Goal: Task Accomplishment & Management: Manage account settings

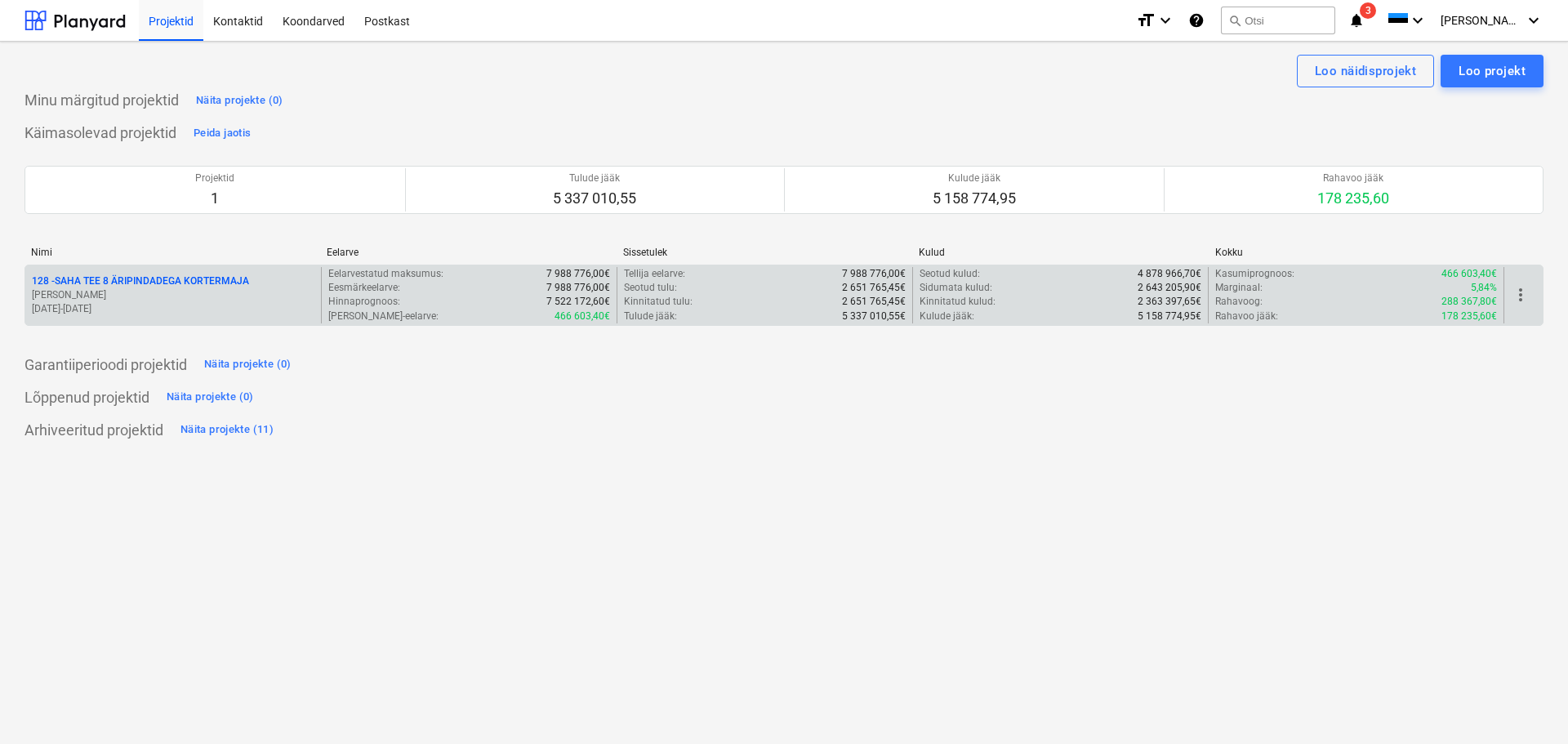
drag, startPoint x: 0, startPoint y: 0, endPoint x: 168, endPoint y: 272, distance: 319.7
click at [168, 272] on div "128 - SAHA TEE 8 ÄRIPINDADEGA KORTERMAJA [PERSON_NAME] [DATE] - [DATE]" at bounding box center [172, 295] width 296 height 56
click at [164, 275] on p "128 - SAHA TEE 8 ÄRIPINDADEGA KORTERMAJA" at bounding box center [141, 280] width 218 height 14
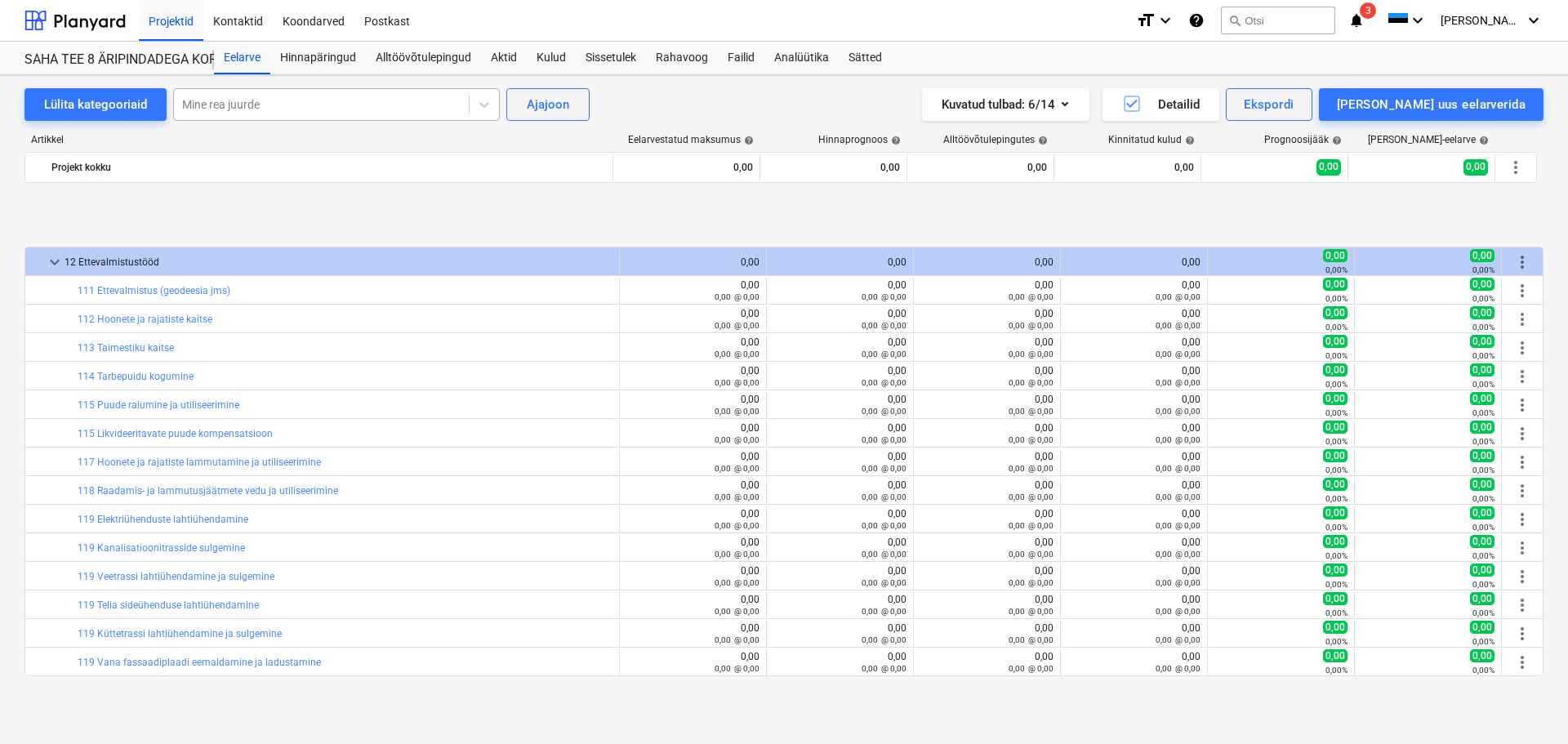
click at [245, 103] on div at bounding box center [321, 104] width 279 height 17
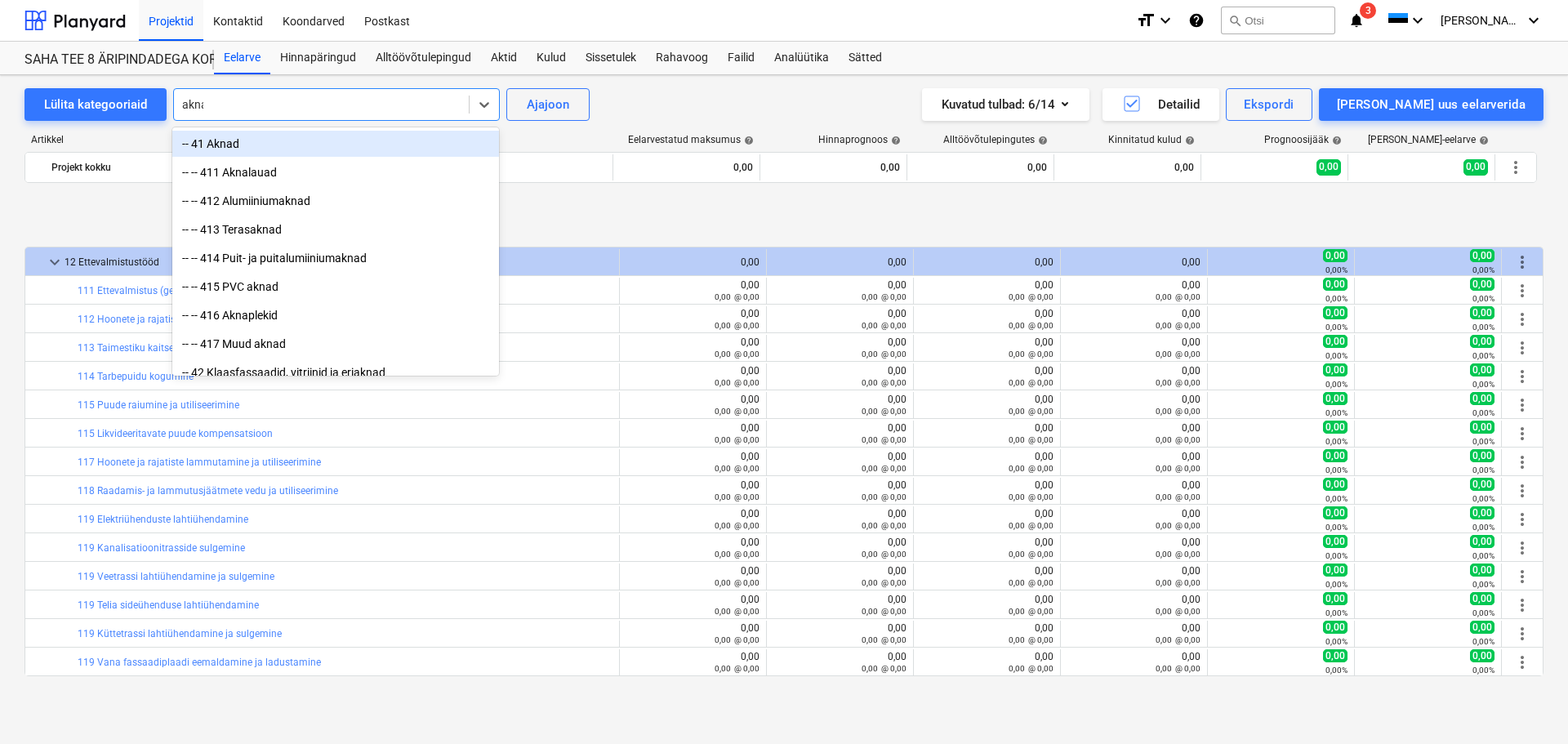
scroll to position [635, 0]
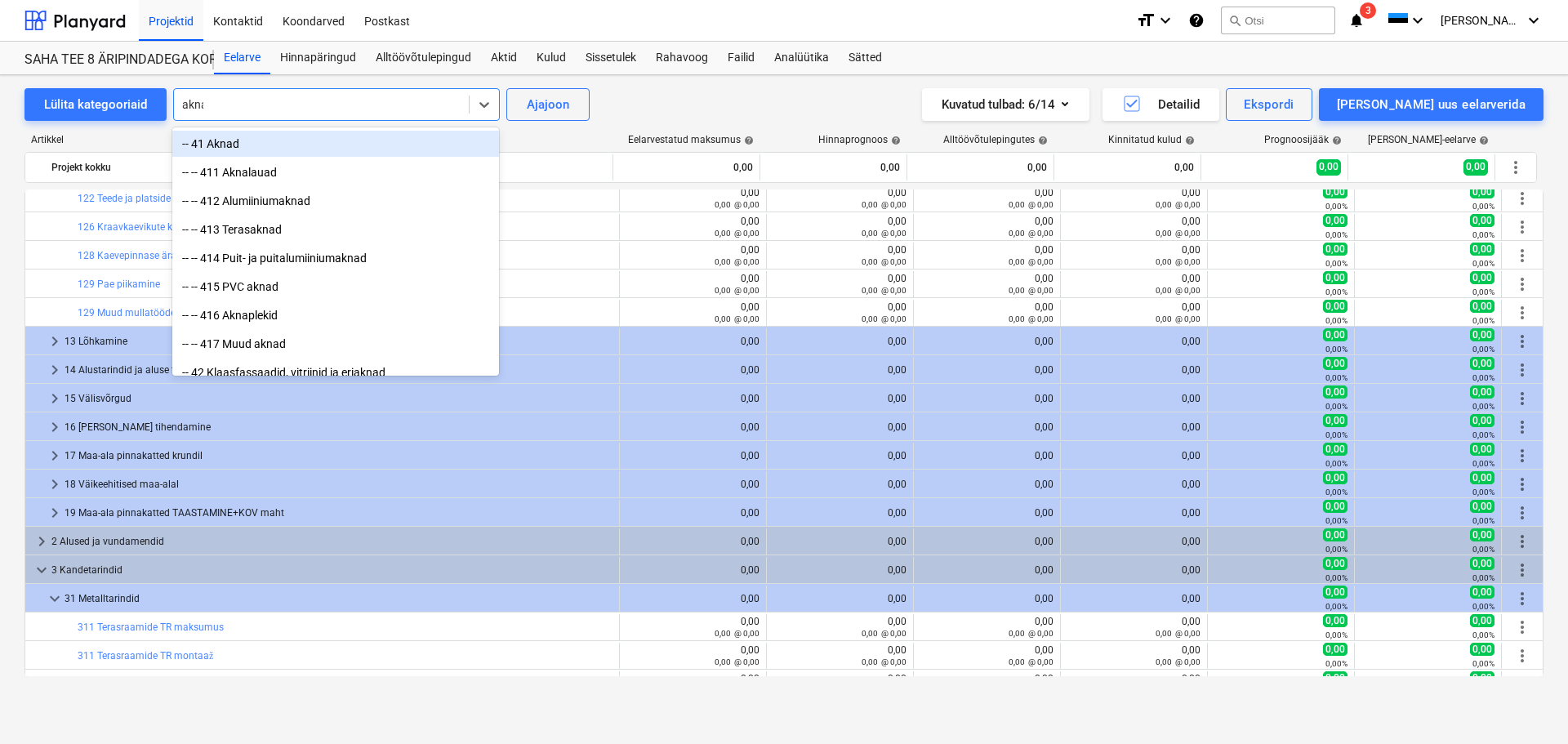
type input "aknal"
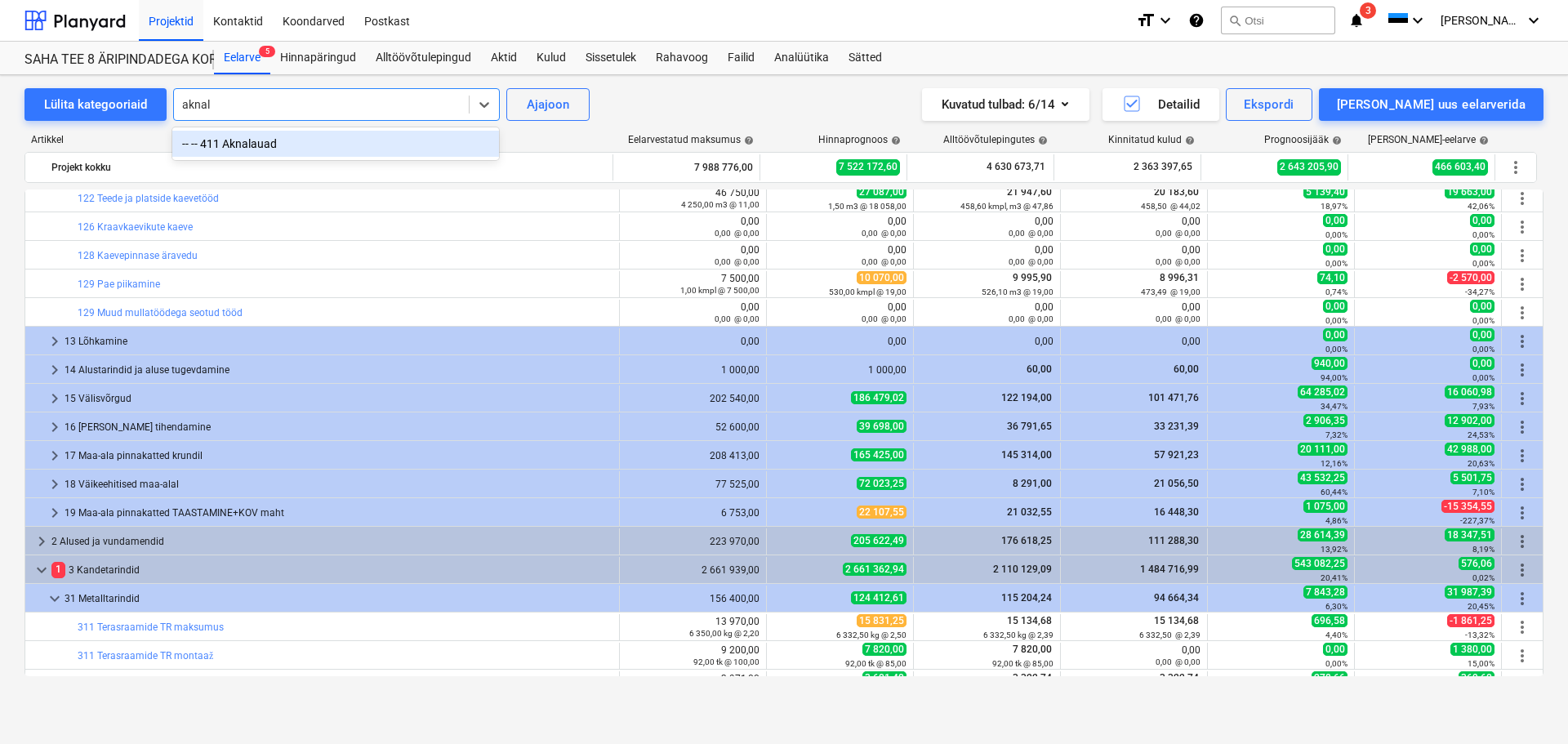
click at [245, 140] on div "-- -- 411 Aknalauad" at bounding box center [336, 144] width 327 height 26
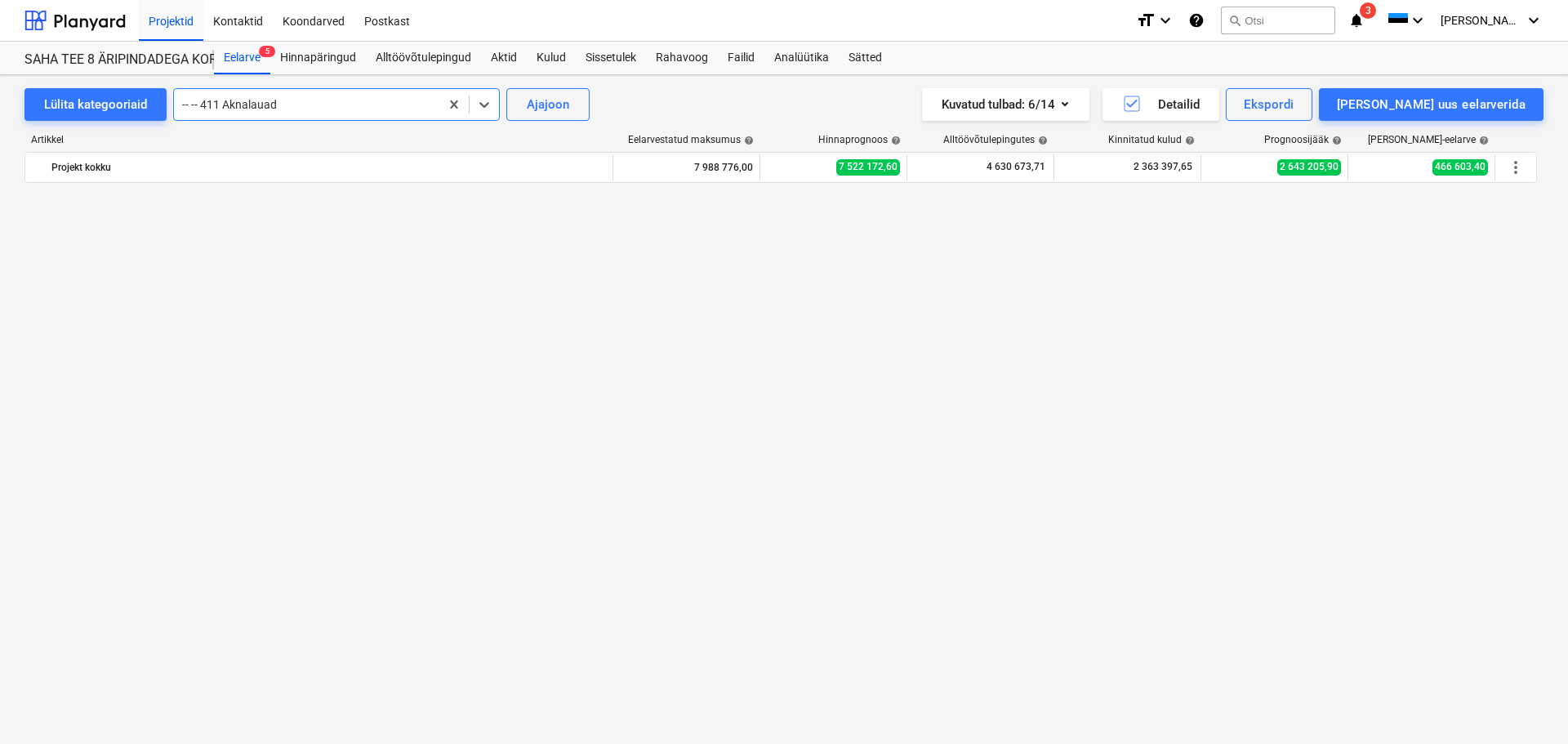
scroll to position [3742, 0]
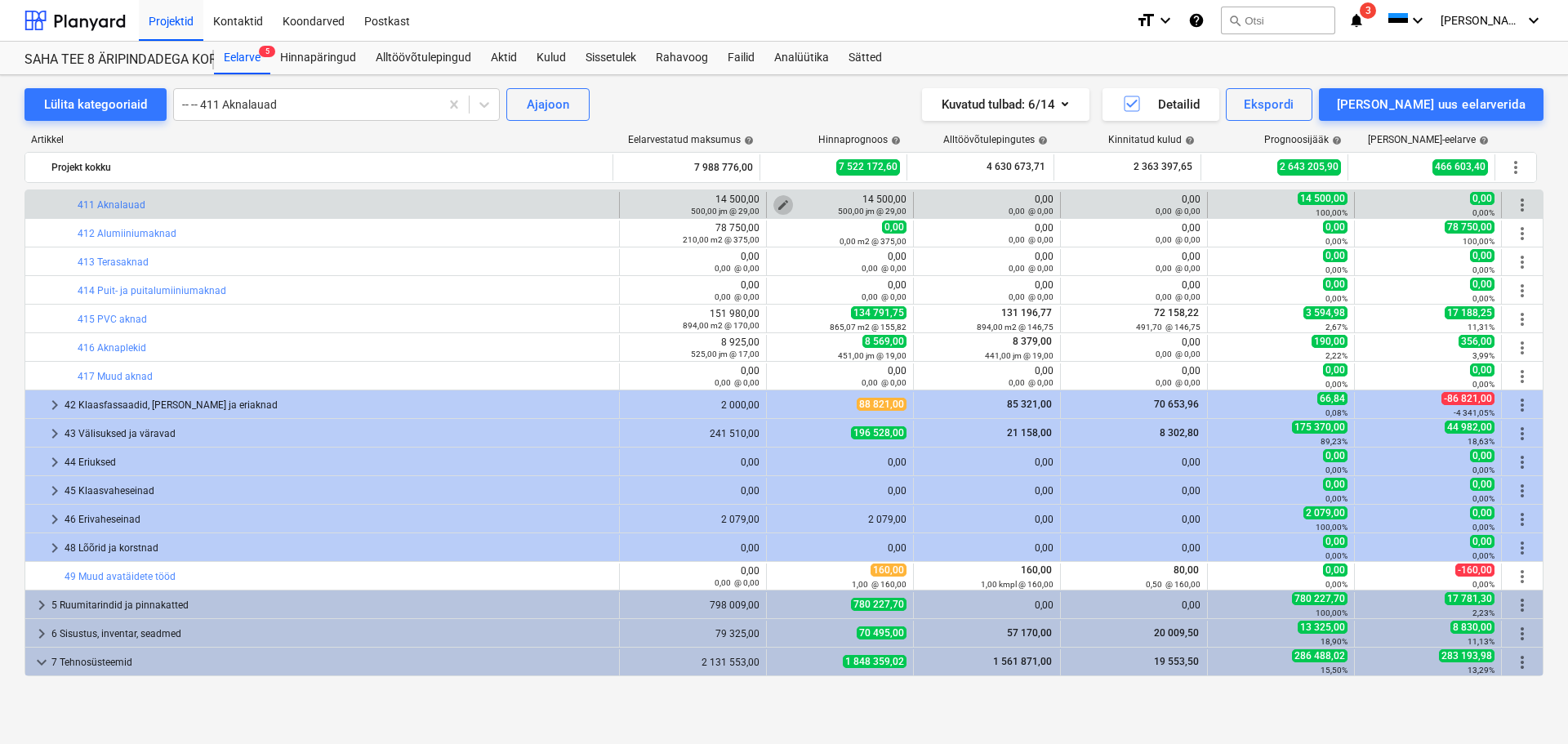
click at [781, 199] on span "edit" at bounding box center [783, 205] width 13 height 13
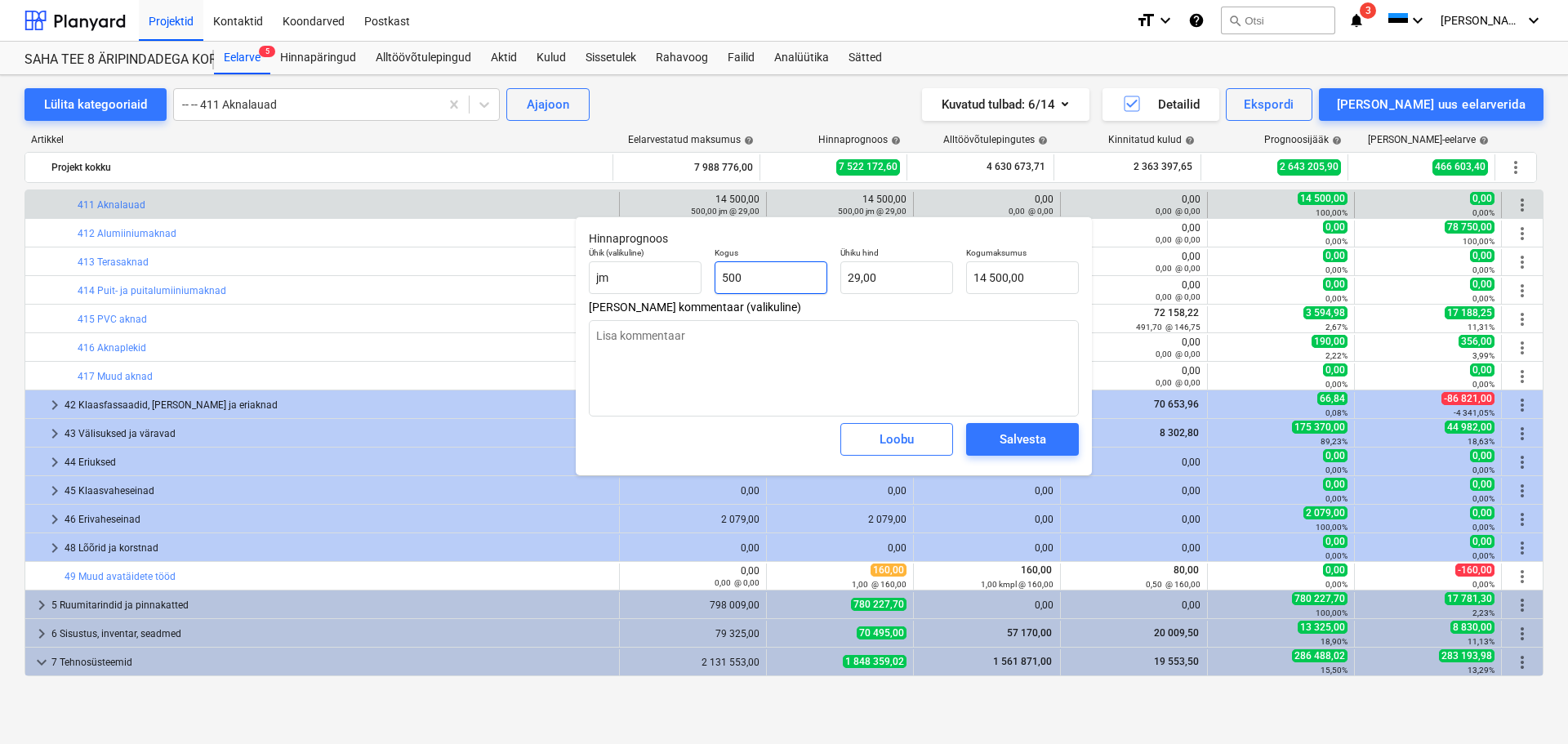
click at [773, 279] on input "500" at bounding box center [771, 277] width 113 height 32
type input "4"
type textarea "x"
type input "116,00"
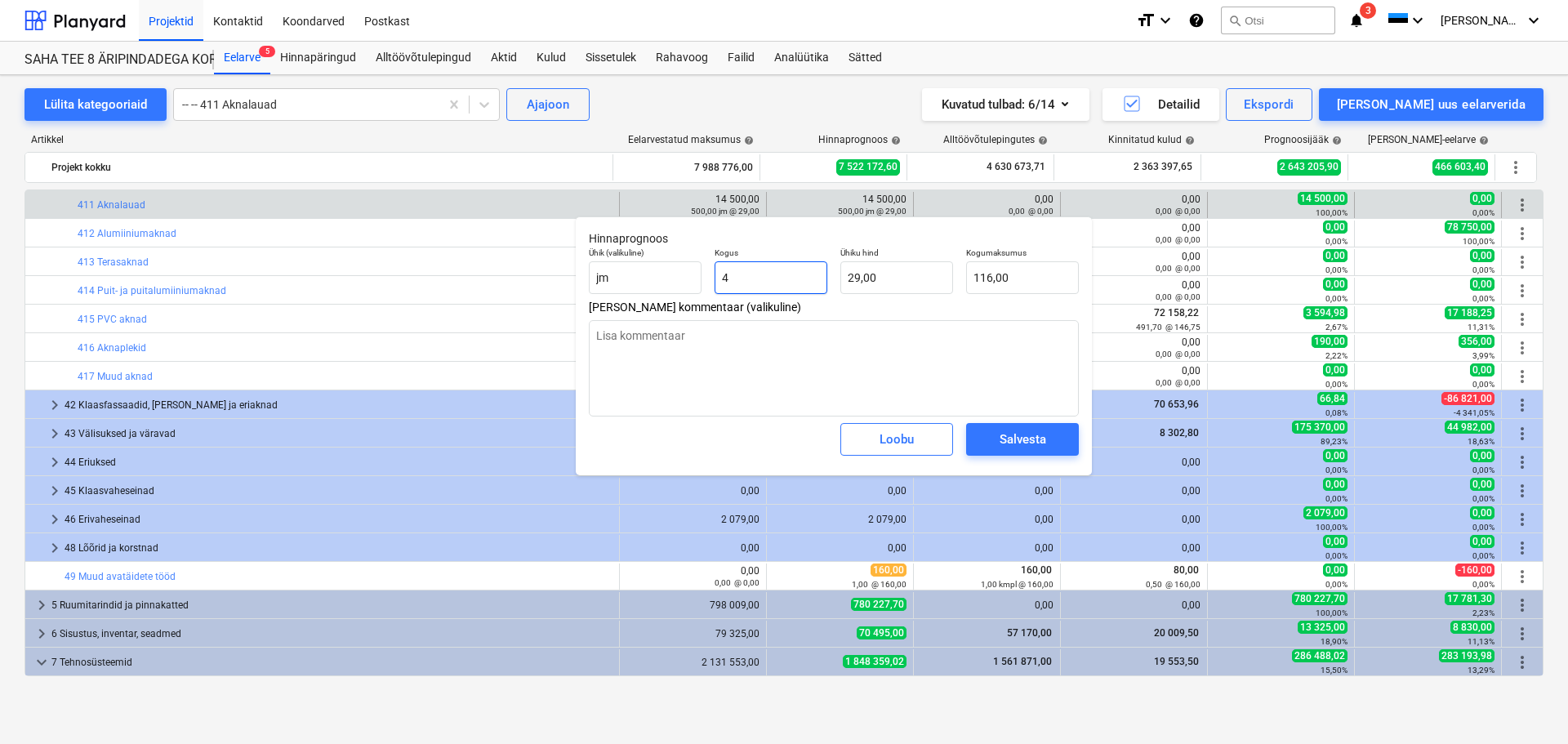
type input "45"
type textarea "x"
type input "1 305,00"
type input "450"
type textarea "x"
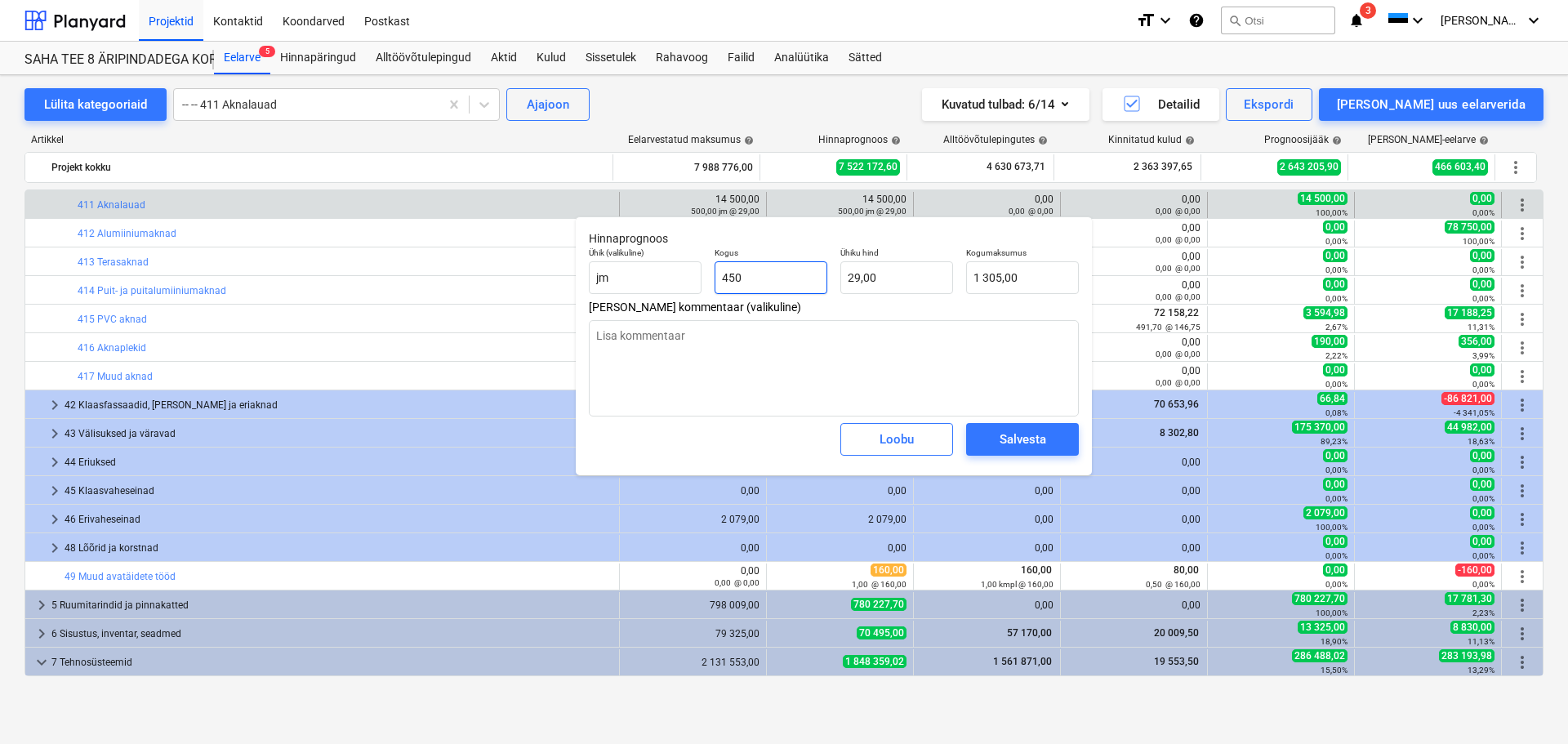
type input "13 050,00"
type input "450,00"
click at [1023, 445] on div "Salvesta" at bounding box center [1023, 439] width 46 height 21
type textarea "x"
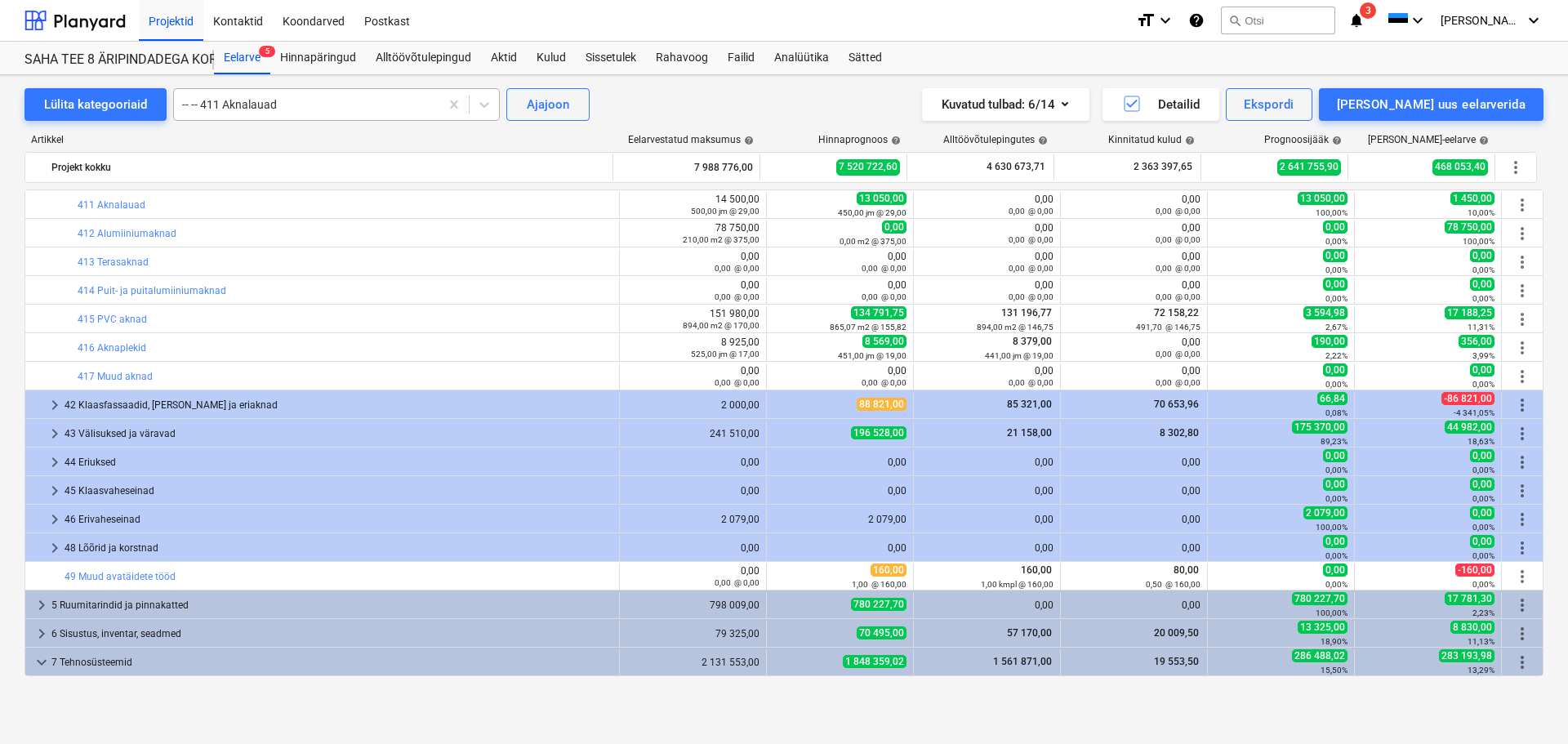
click at [310, 108] on div at bounding box center [306, 104] width 249 height 17
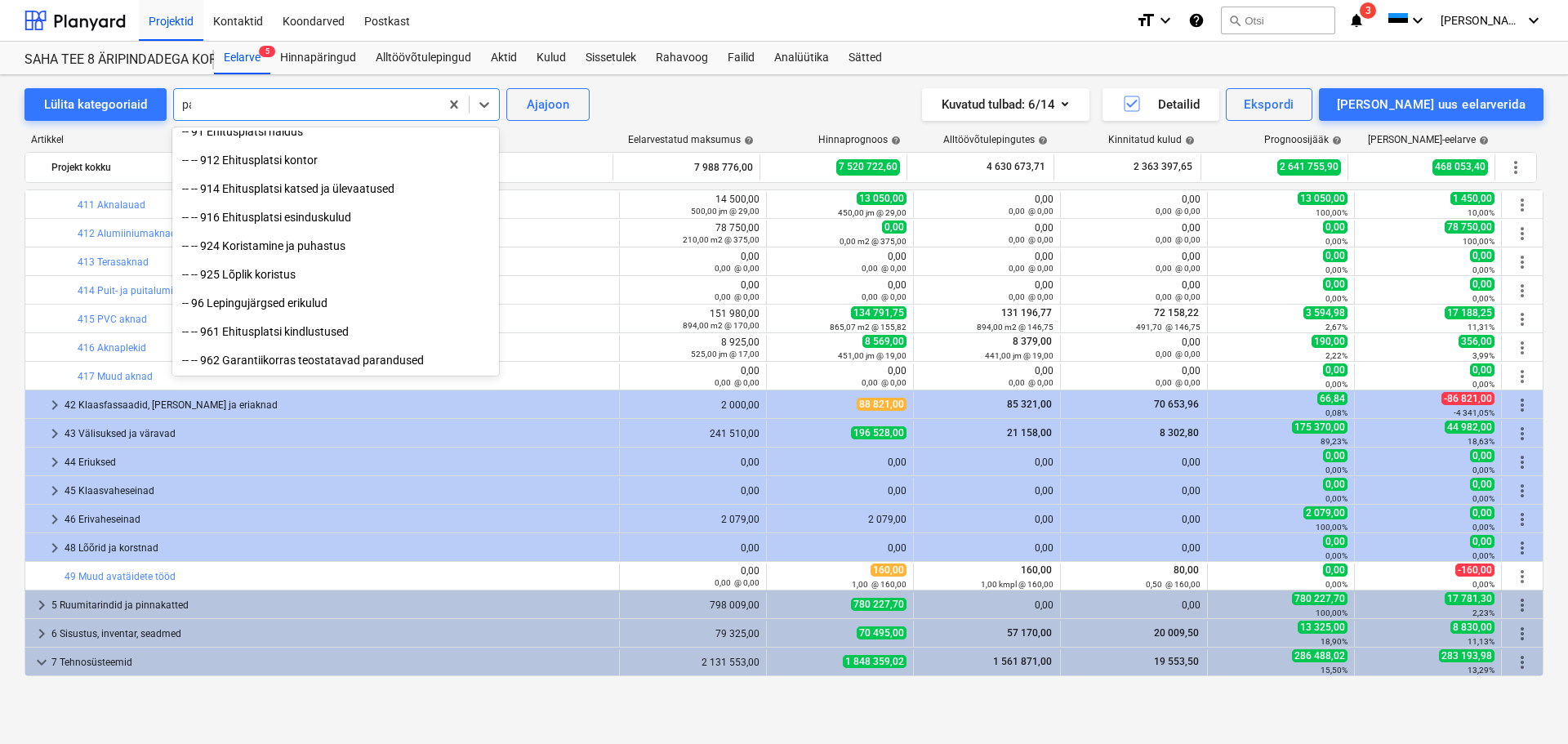
scroll to position [2212, 0]
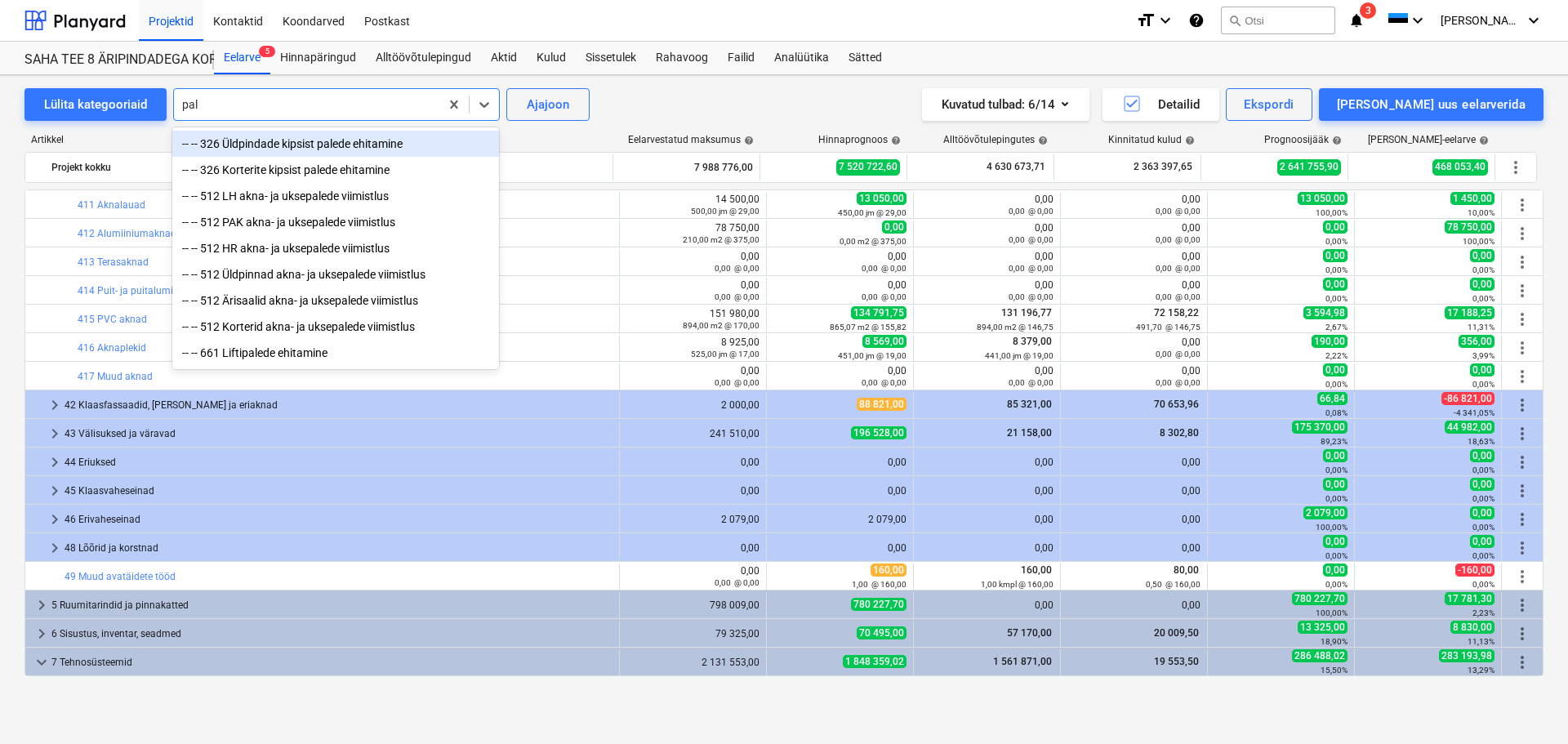
type input "pale"
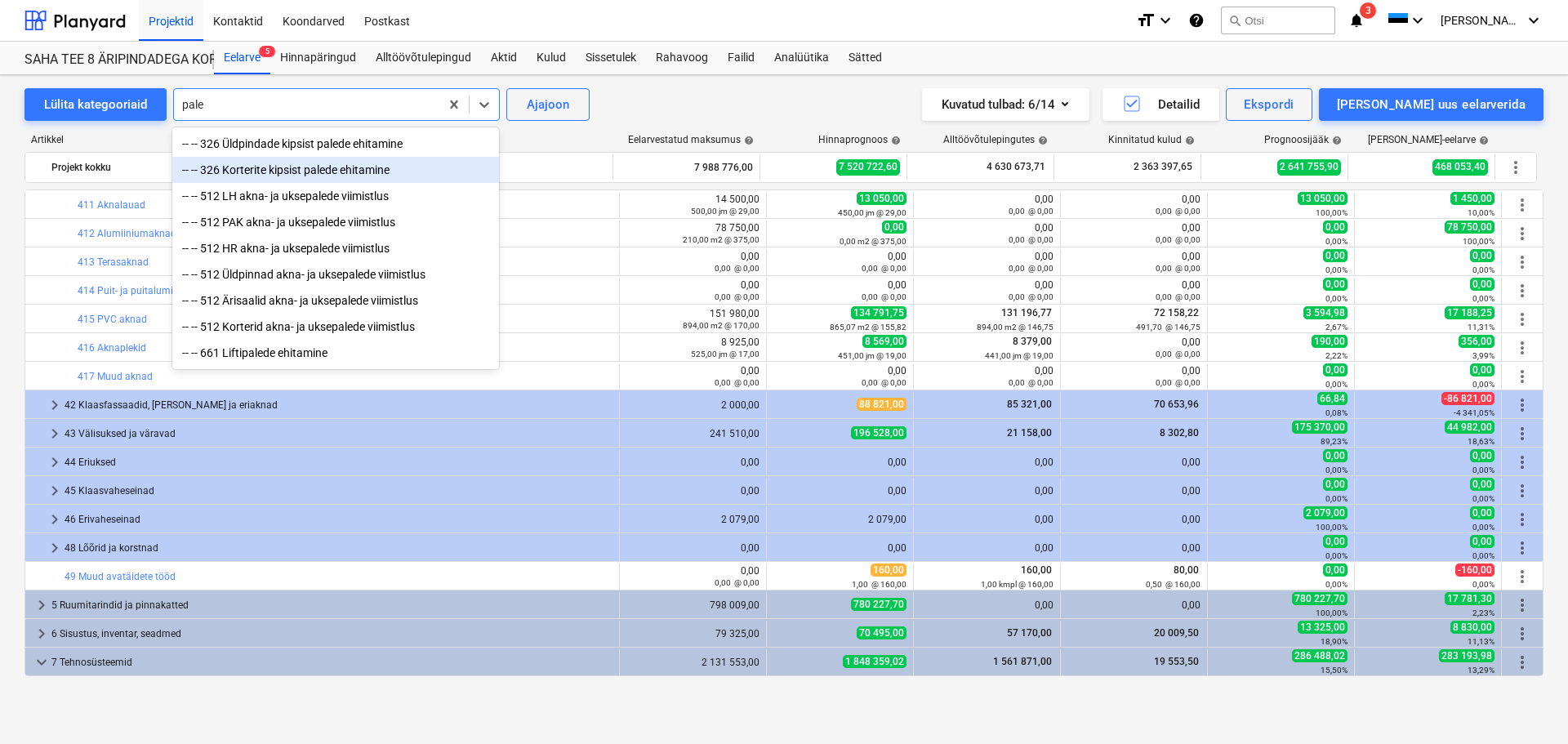
click at [288, 168] on div "-- -- 326 Korterite kipsist palede ehitamine" at bounding box center [336, 170] width 327 height 26
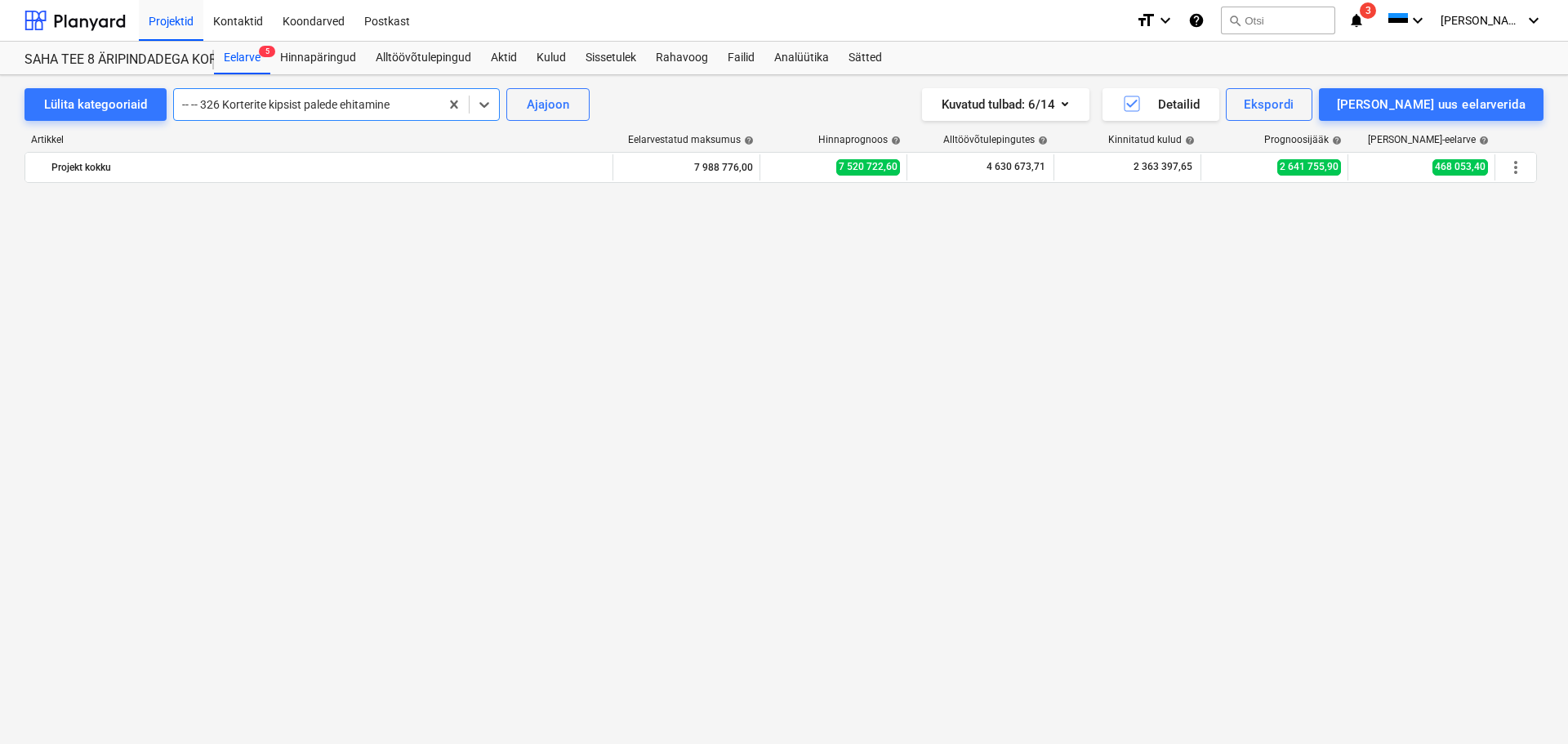
scroll to position [2314, 0]
